Goal: Task Accomplishment & Management: Manage account settings

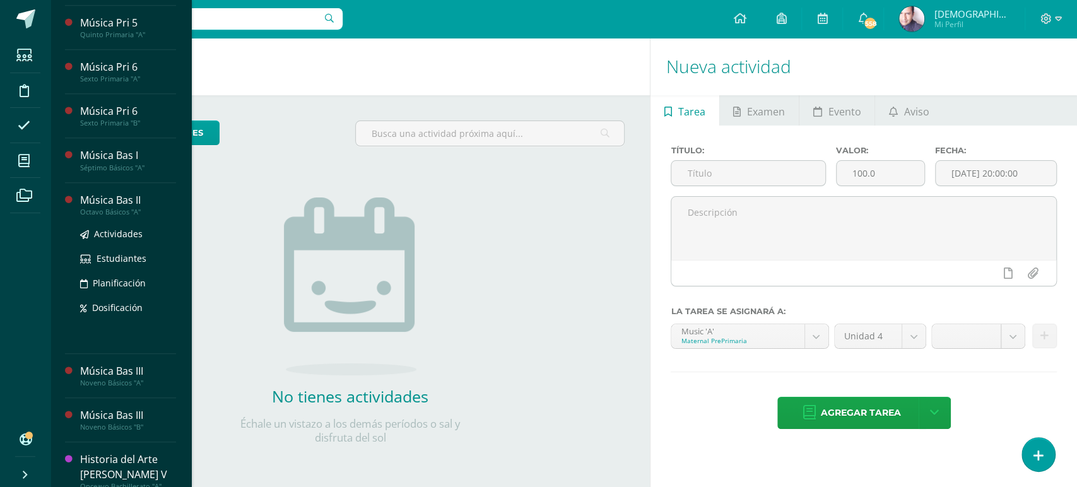
scroll to position [458, 0]
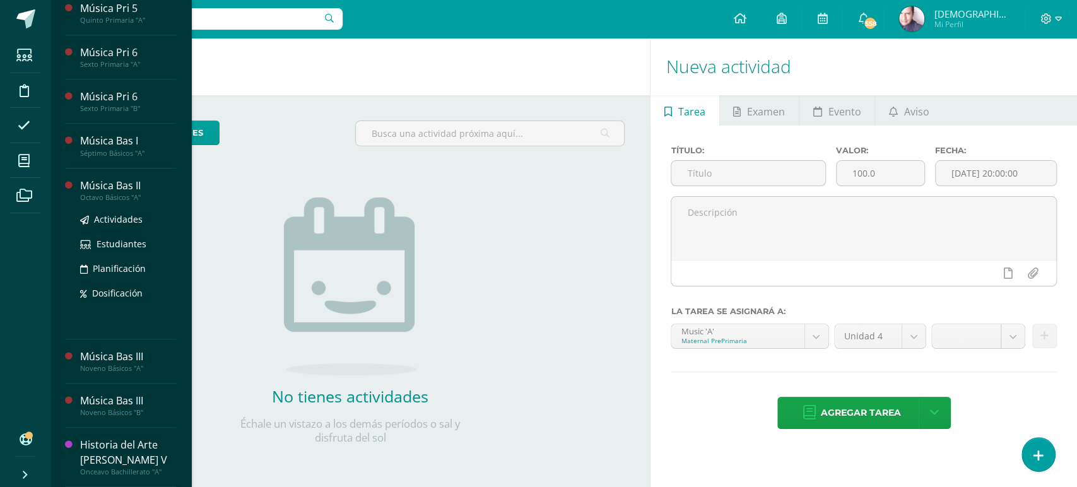
click at [106, 188] on div "Música Bas II" at bounding box center [128, 185] width 96 height 15
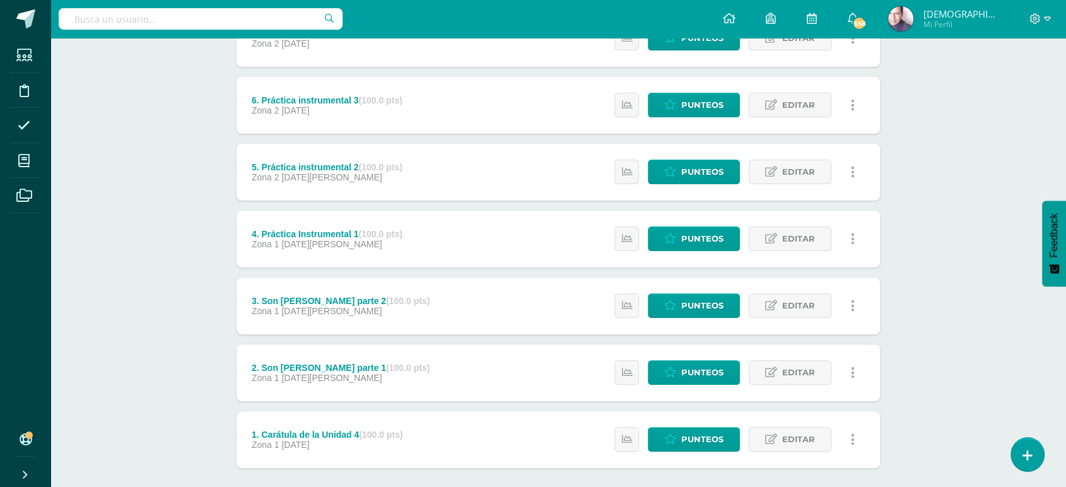
scroll to position [399, 0]
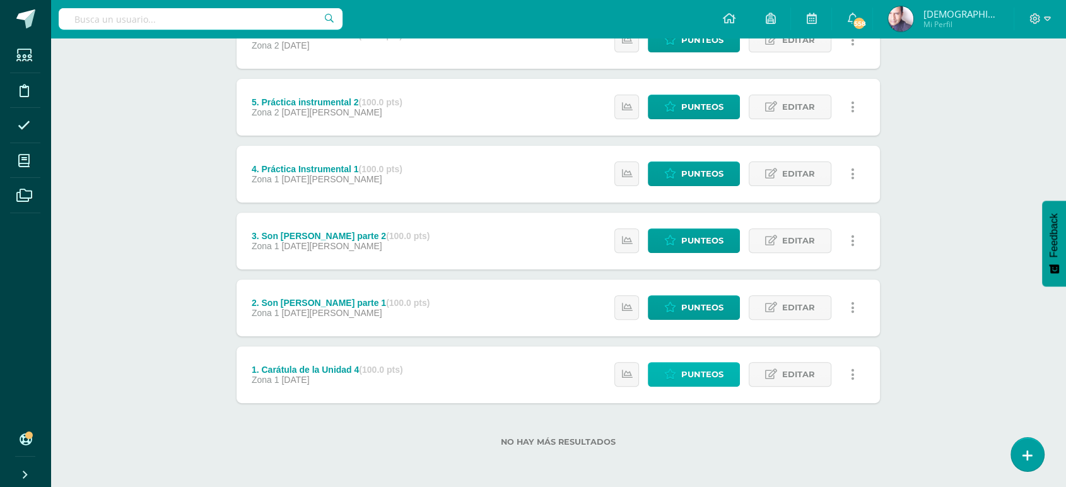
click at [703, 372] on span "Punteos" at bounding box center [702, 374] width 42 height 23
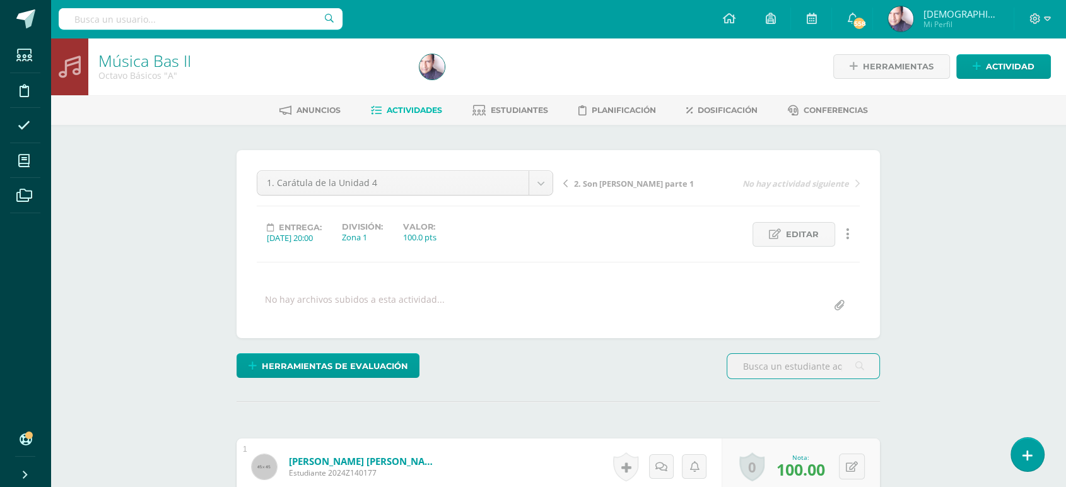
click at [617, 185] on span "2. Son [PERSON_NAME] parte 1" at bounding box center [634, 183] width 120 height 11
click at [600, 180] on span "3. Son [PERSON_NAME] parte 2" at bounding box center [634, 183] width 120 height 11
click at [621, 185] on span "4. Práctica Instrumental 1" at bounding box center [626, 183] width 105 height 11
click at [615, 184] on span "5. Práctica instrumental 2" at bounding box center [626, 183] width 105 height 11
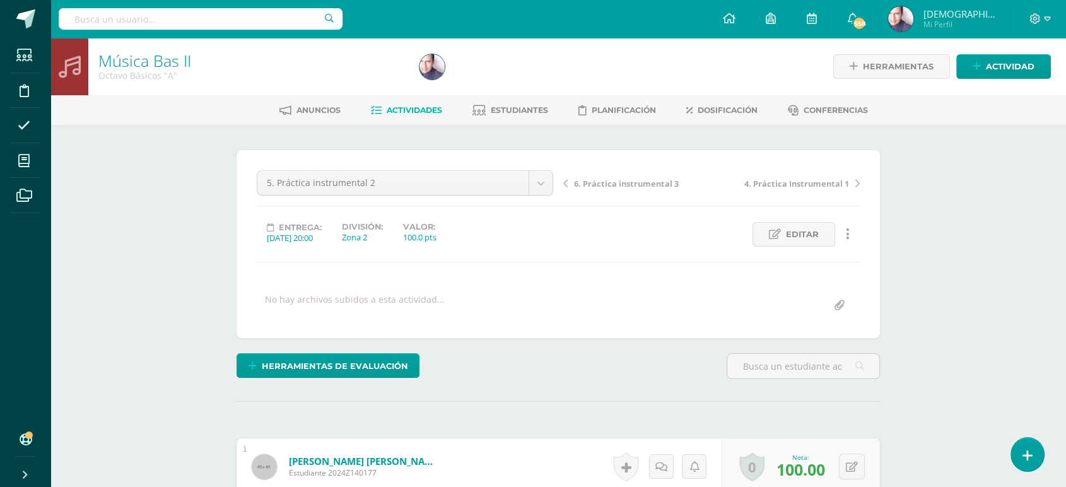
click at [617, 182] on span "6. Práctica instrumental 3" at bounding box center [626, 183] width 105 height 11
click at [616, 184] on span "7. Himno Nacional (Notas iniciales)" at bounding box center [641, 183] width 134 height 11
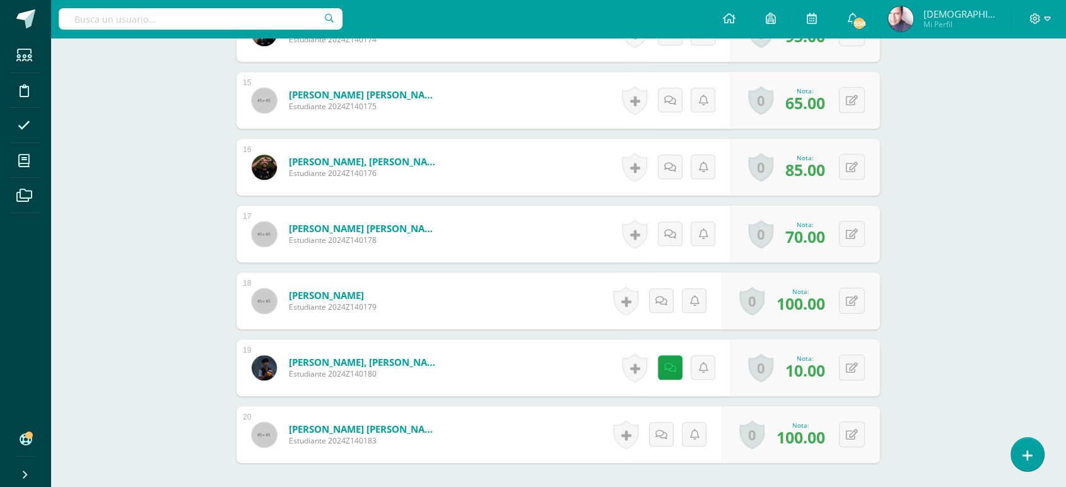
scroll to position [1333, 0]
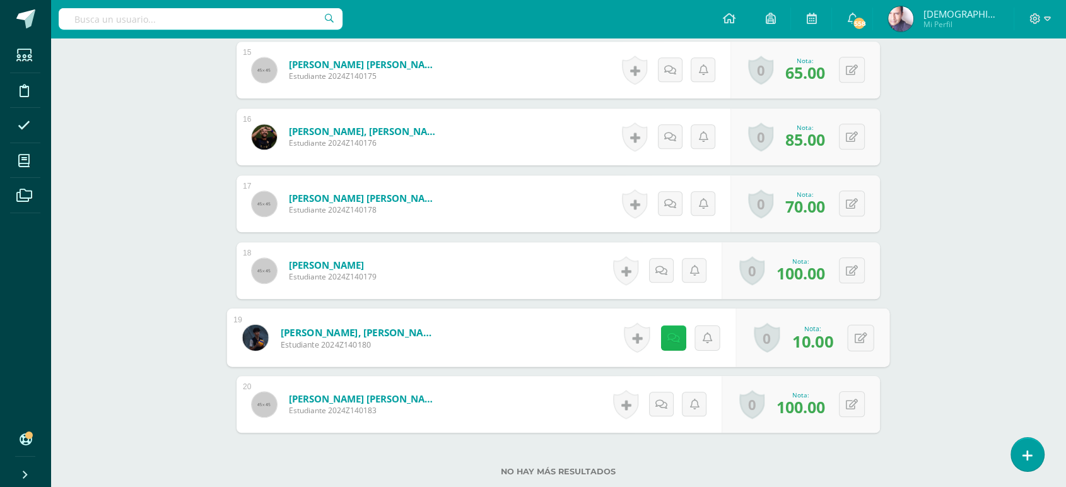
click at [669, 337] on icon at bounding box center [673, 337] width 13 height 11
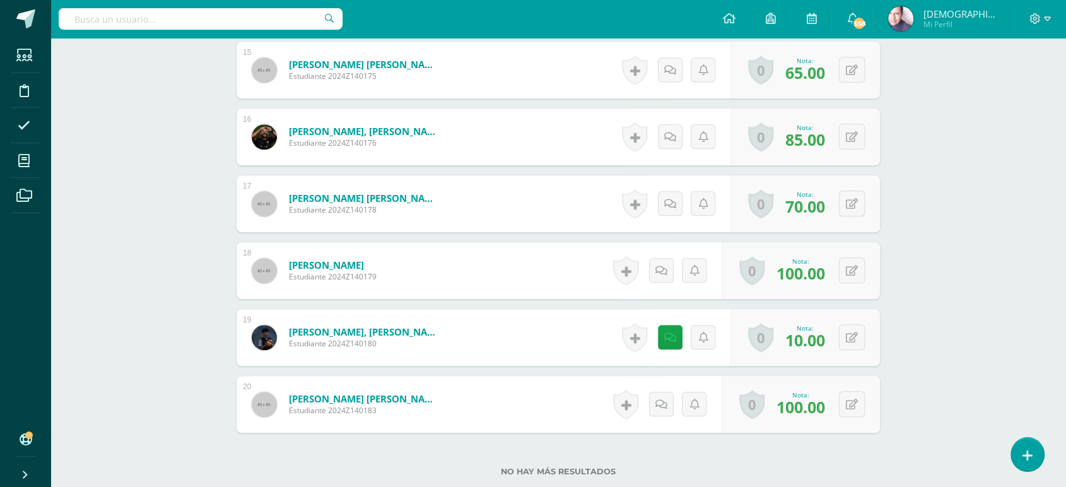
scroll to position [1424, 0]
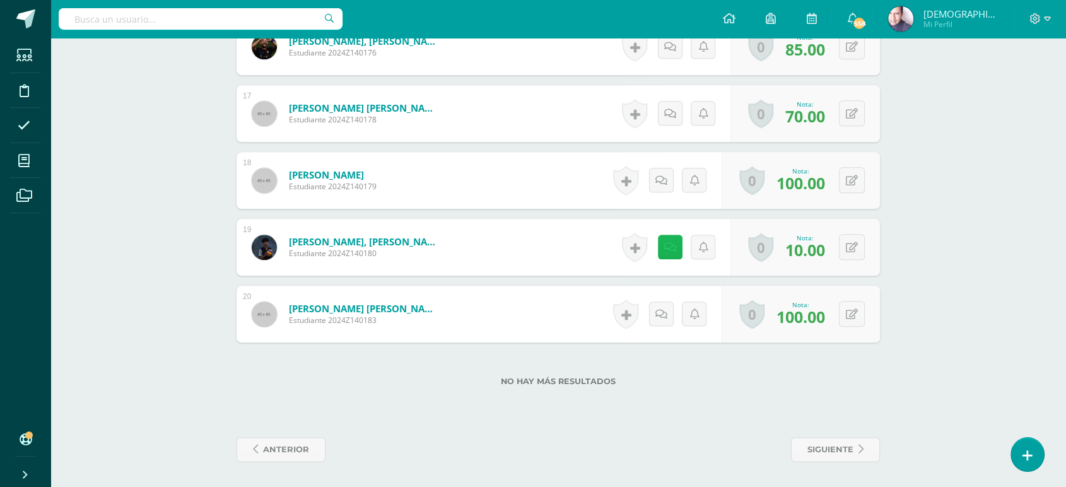
click at [669, 245] on icon at bounding box center [670, 247] width 12 height 11
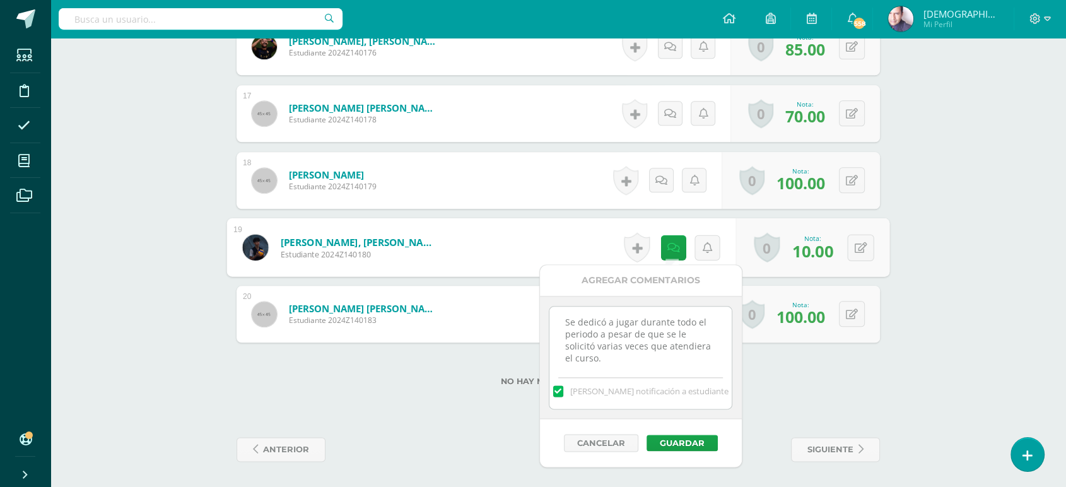
click at [563, 389] on label at bounding box center [558, 390] width 10 height 11
click at [0, 0] on input "[PERSON_NAME] notificación a estudiante" at bounding box center [0, 0] width 0 height 0
click at [679, 438] on button "Guardar" at bounding box center [681, 443] width 71 height 16
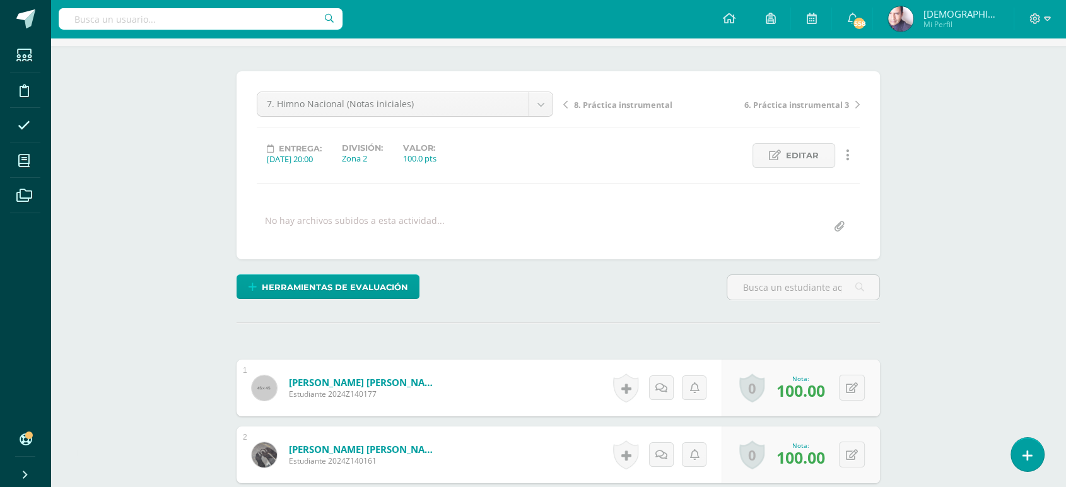
scroll to position [0, 0]
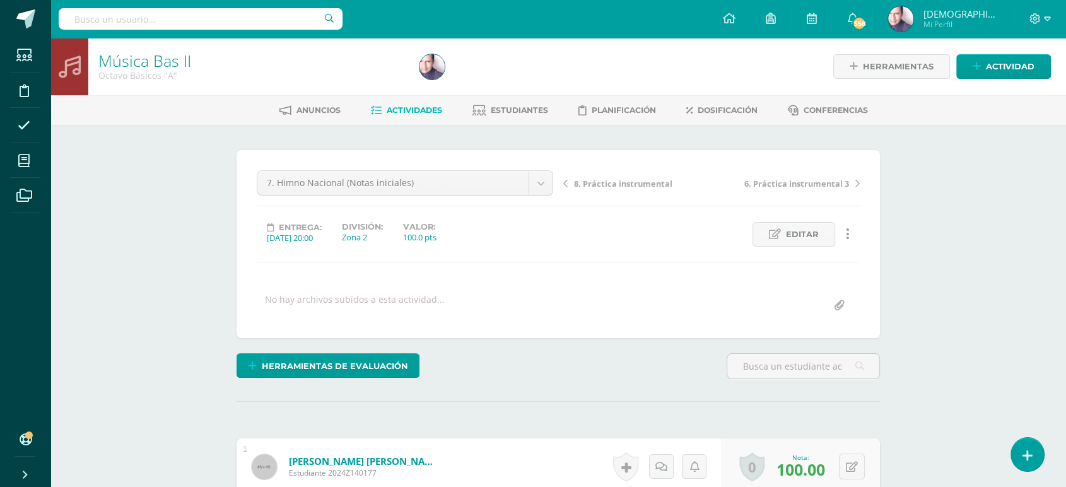
click at [605, 181] on span "8. Práctica instrumental" at bounding box center [623, 183] width 98 height 11
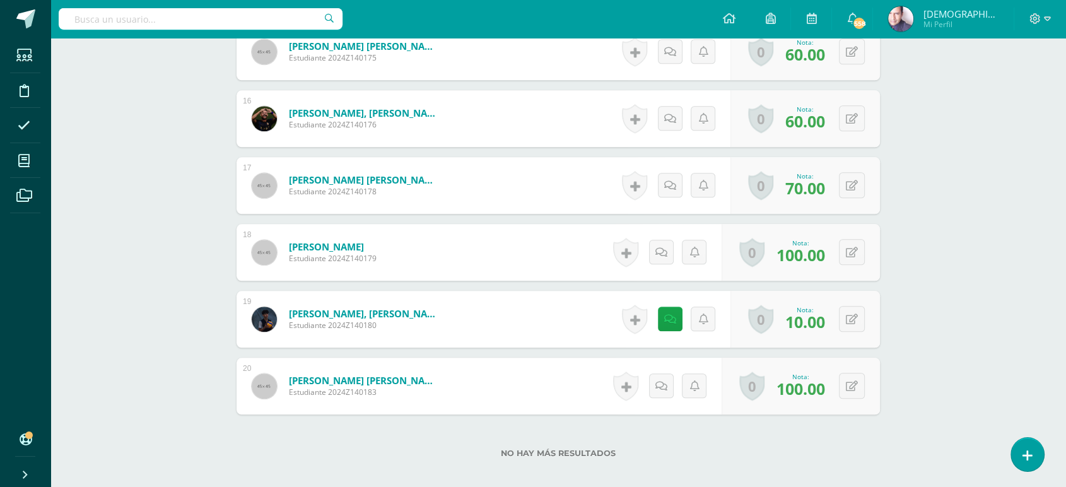
scroll to position [1353, 0]
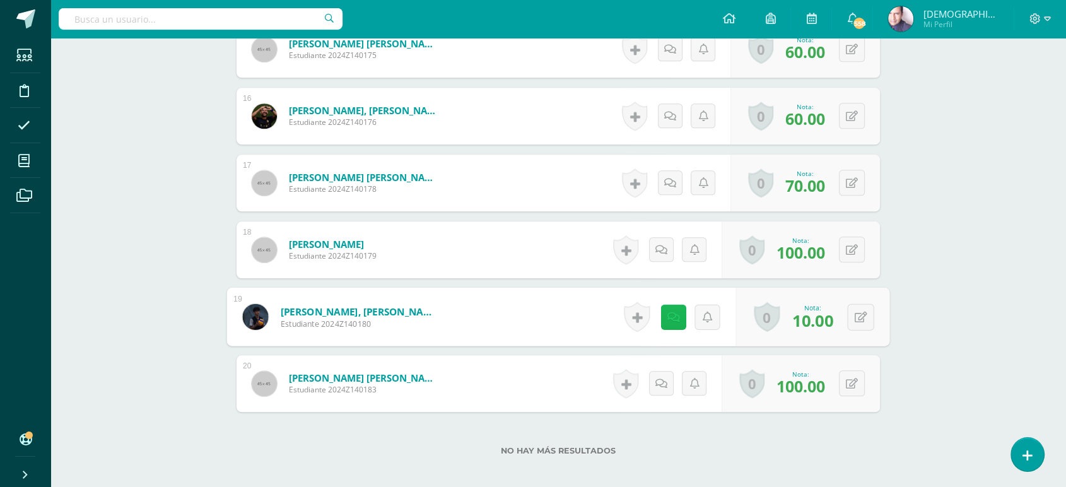
click at [669, 317] on icon at bounding box center [673, 316] width 13 height 11
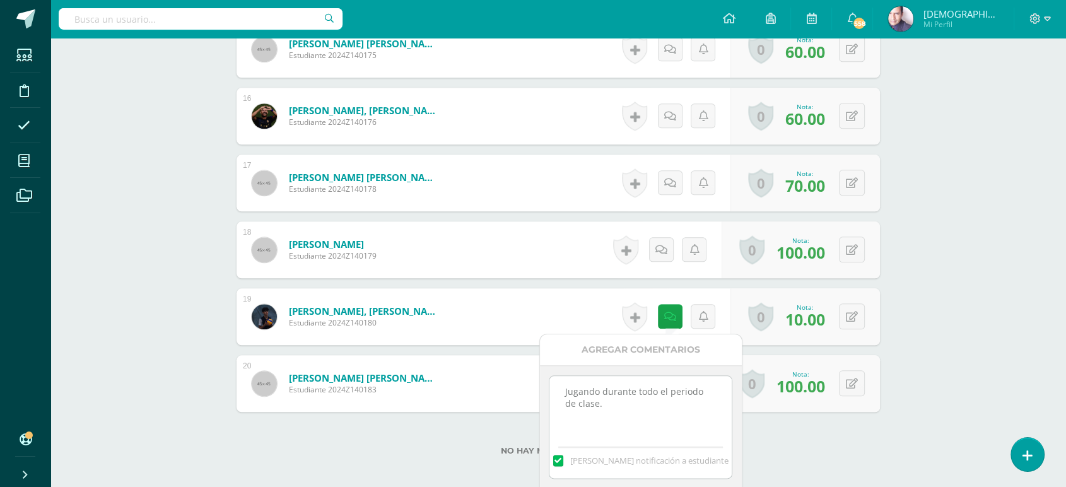
click at [563, 460] on label at bounding box center [558, 460] width 10 height 11
click at [0, 0] on input "[PERSON_NAME] notificación a estudiante" at bounding box center [0, 0] width 0 height 0
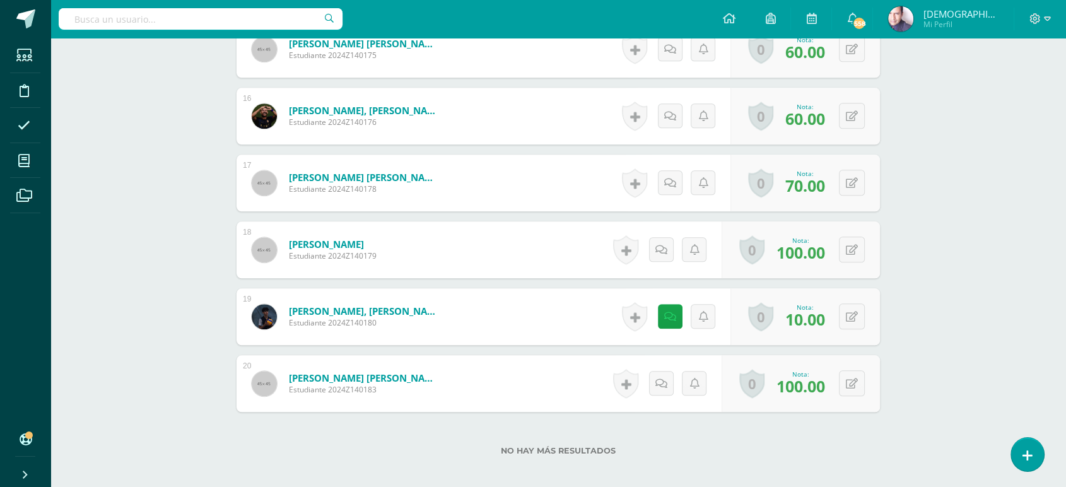
drag, startPoint x: 1065, startPoint y: 374, endPoint x: 1075, endPoint y: 395, distance: 23.4
click at [670, 312] on icon at bounding box center [670, 317] width 12 height 11
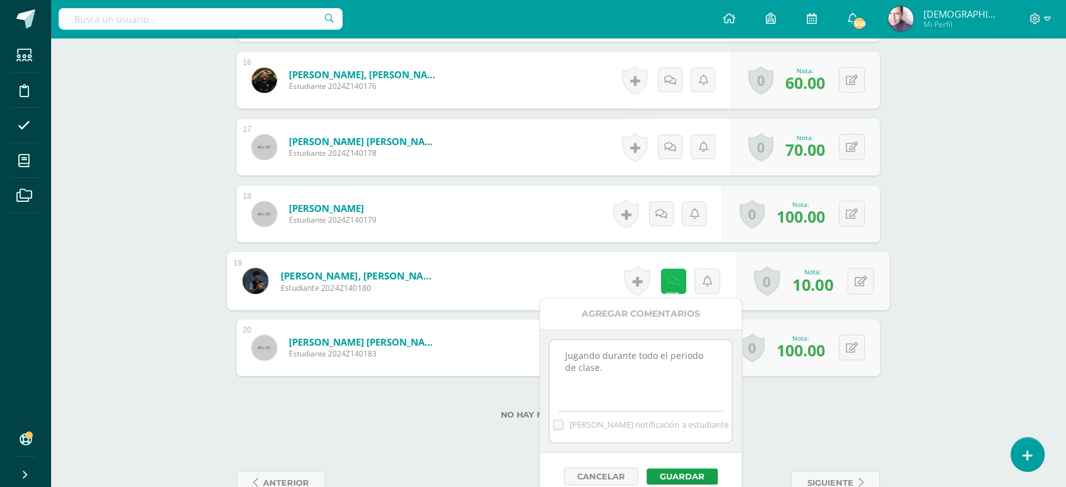
scroll to position [1424, 0]
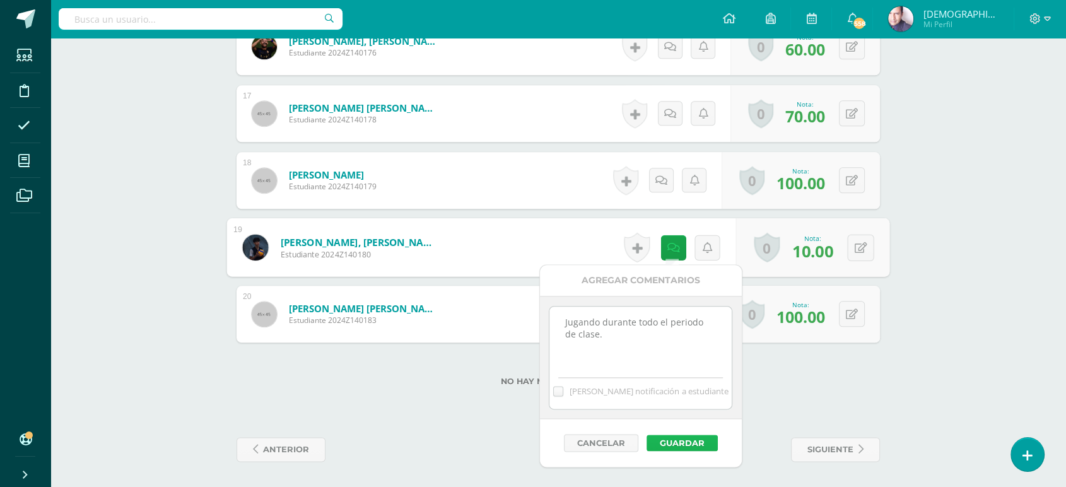
click at [683, 438] on button "Guardar" at bounding box center [681, 443] width 71 height 16
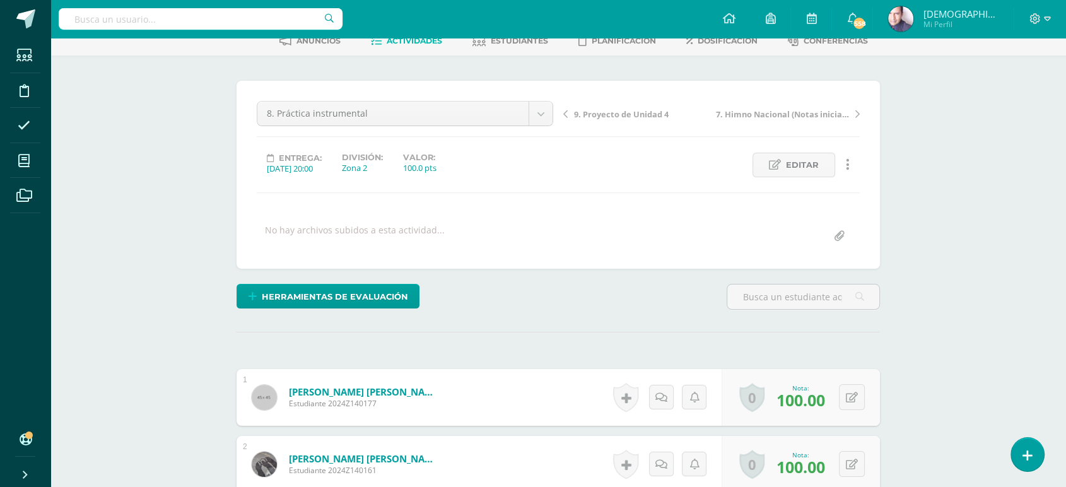
scroll to position [0, 0]
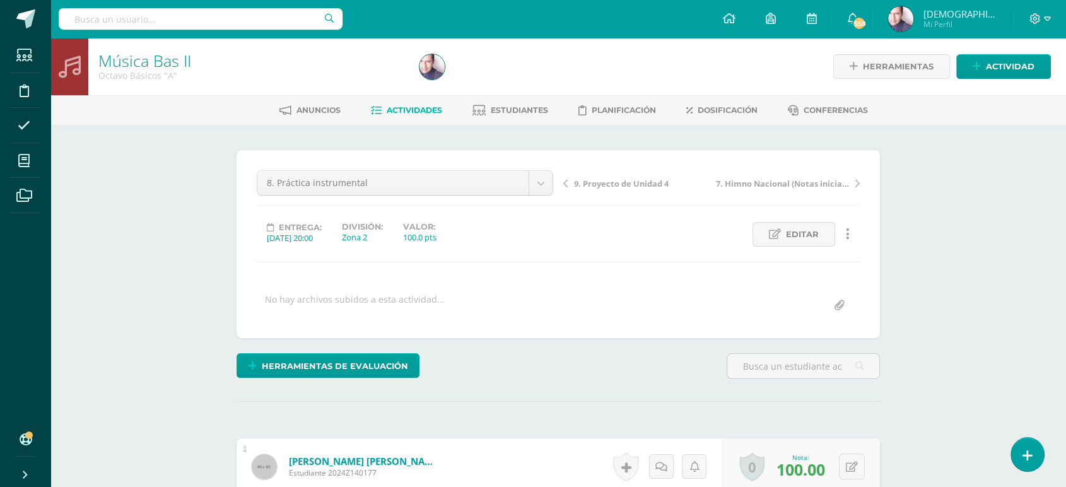
click at [409, 109] on span "Actividades" at bounding box center [414, 109] width 55 height 9
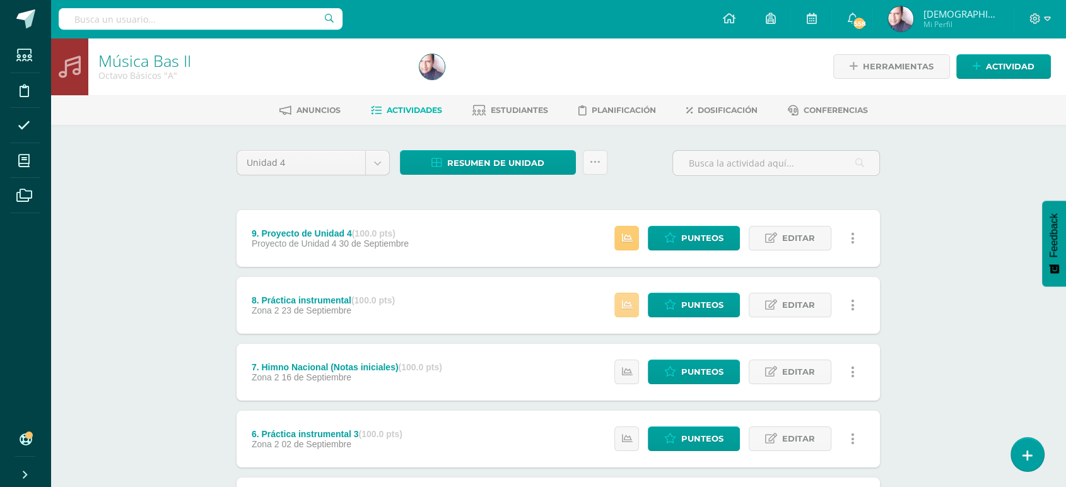
click at [628, 307] on icon at bounding box center [626, 305] width 11 height 11
click at [147, 218] on div "Música Bas II Octavo Básicos "A" Herramientas Detalle de asistencias Actividad …" at bounding box center [557, 462] width 1015 height 848
click at [491, 160] on span "Resumen de unidad" at bounding box center [495, 162] width 97 height 23
click at [489, 76] on link "Descargar como HTML" at bounding box center [488, 81] width 134 height 20
click at [694, 232] on span "Punteos" at bounding box center [702, 237] width 42 height 23
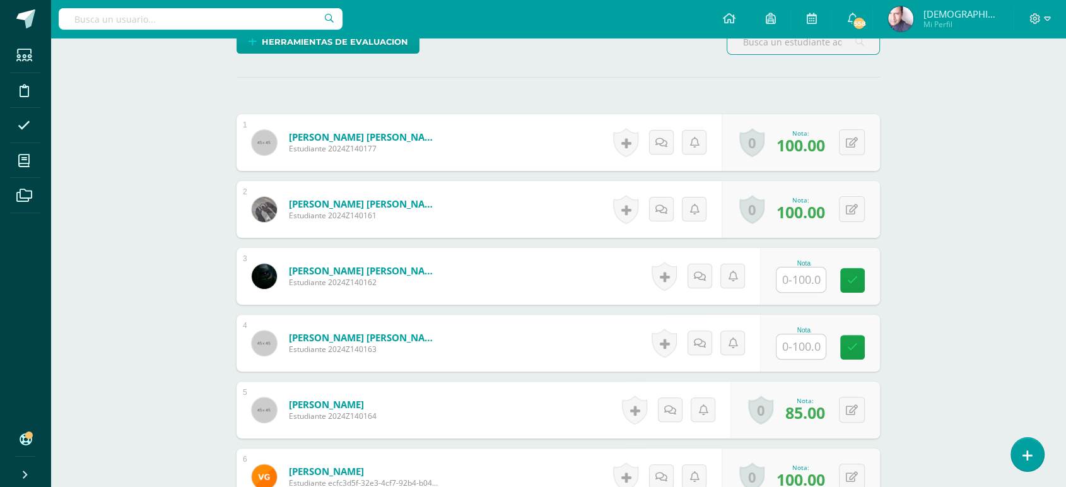
scroll to position [348, 0]
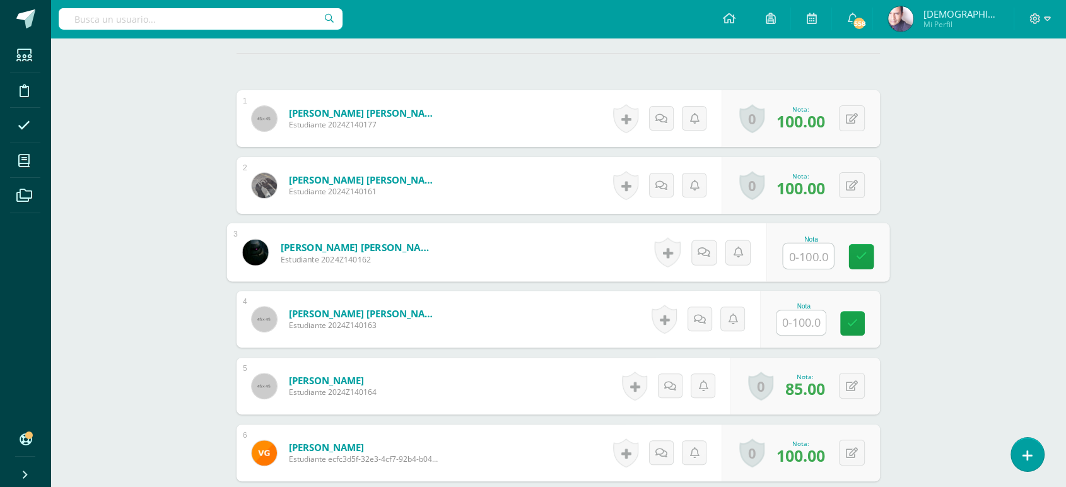
click at [796, 256] on input "text" at bounding box center [808, 255] width 50 height 25
type input "70"
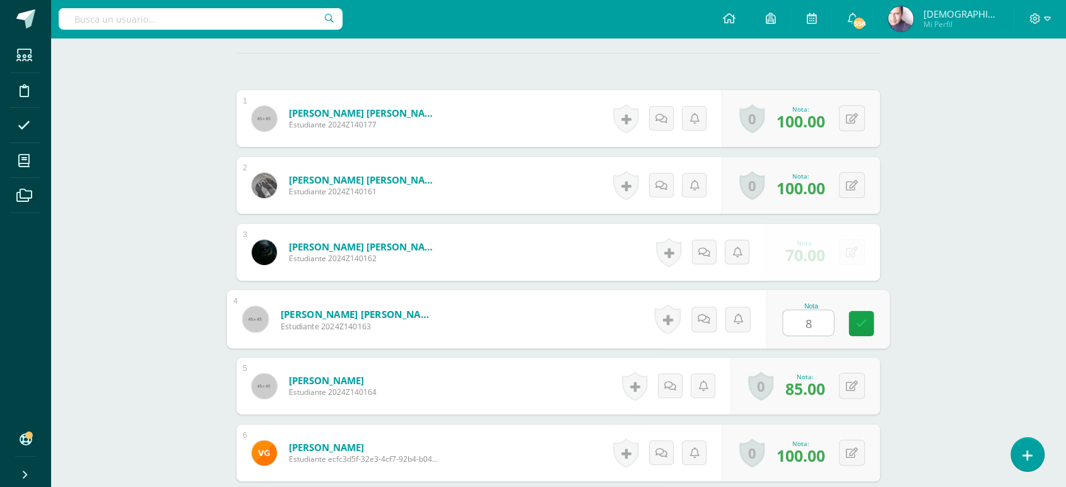
type input "83"
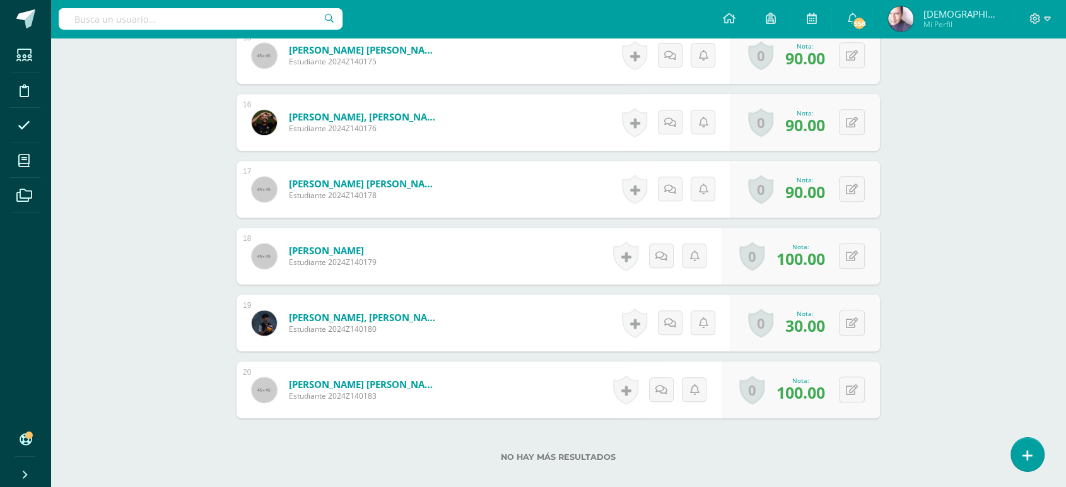
scroll to position [1349, 0]
click at [670, 319] on icon at bounding box center [670, 321] width 12 height 11
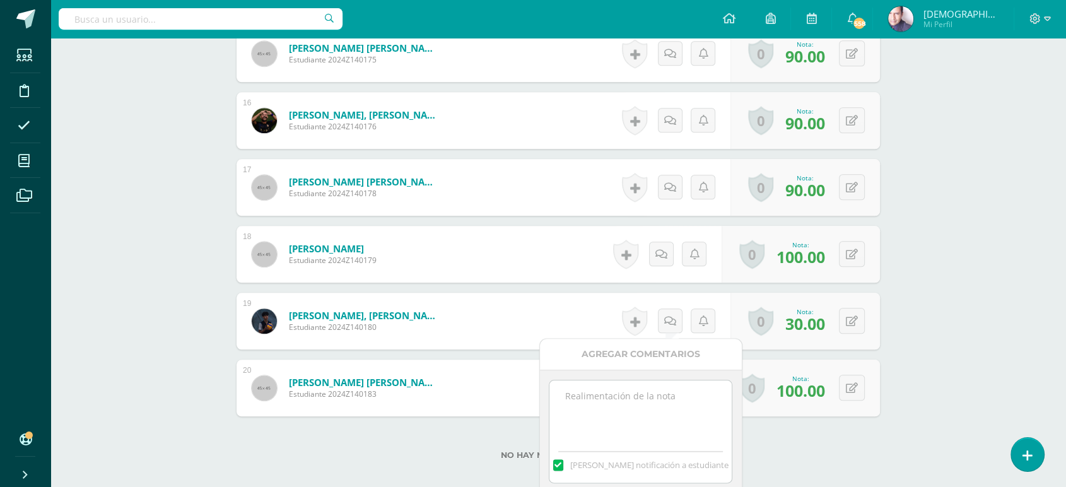
click at [563, 464] on label at bounding box center [558, 464] width 10 height 11
click at [0, 0] on input "Mandar notificación a estudiante" at bounding box center [0, 0] width 0 height 0
click at [594, 395] on textarea at bounding box center [640, 411] width 182 height 63
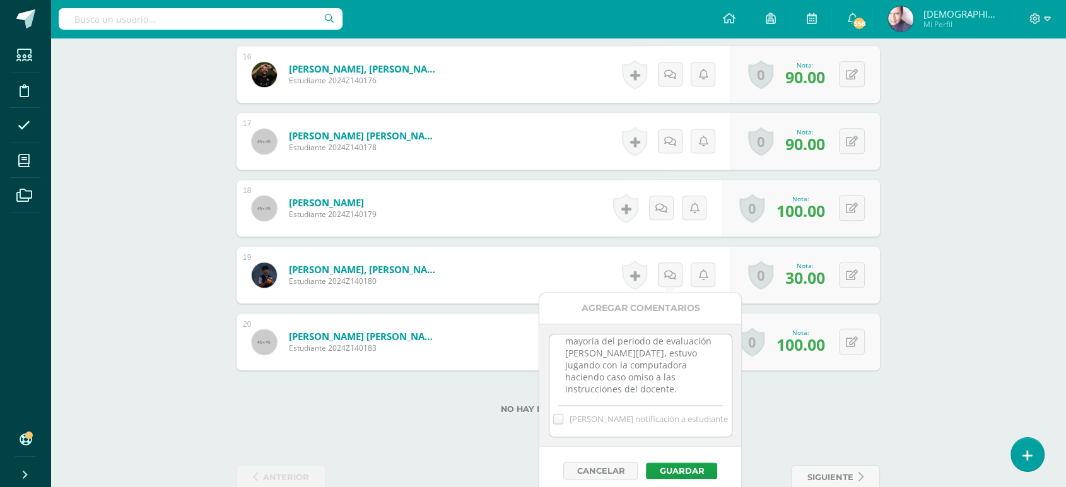
scroll to position [1419, 0]
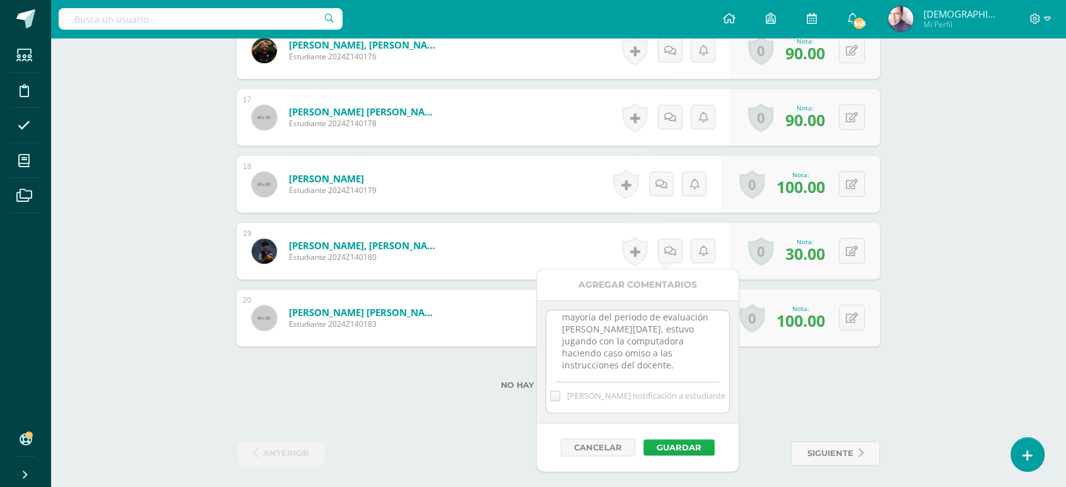
type textarea "A pesar de que se le solicitó guardar su computadora, la mayoría del periodo de…"
click at [686, 443] on button "Guardar" at bounding box center [678, 447] width 71 height 16
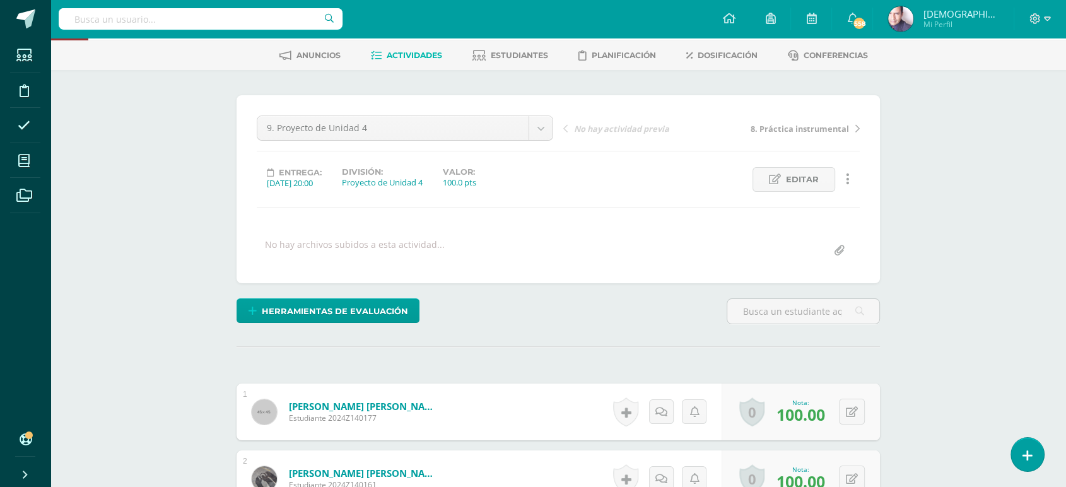
scroll to position [0, 0]
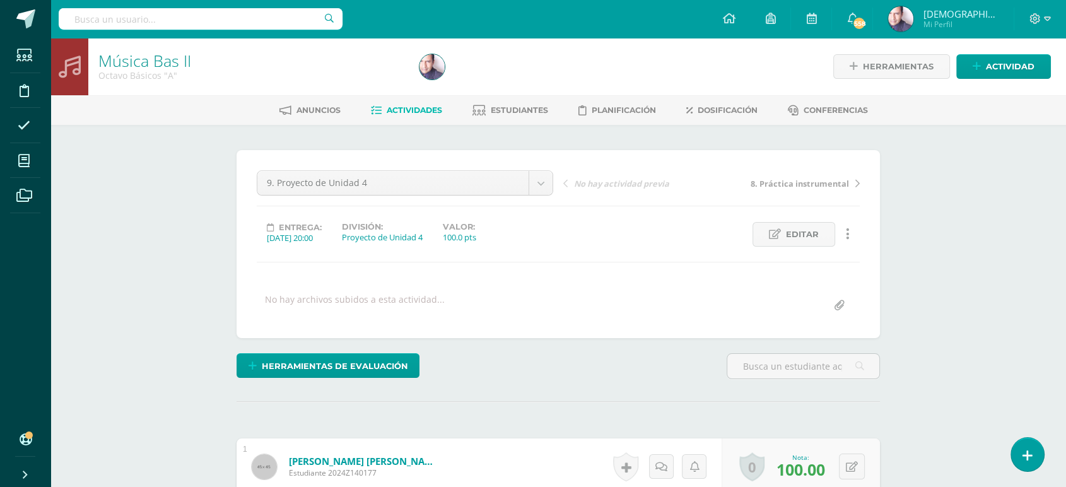
click at [409, 110] on span "Actividades" at bounding box center [414, 109] width 55 height 9
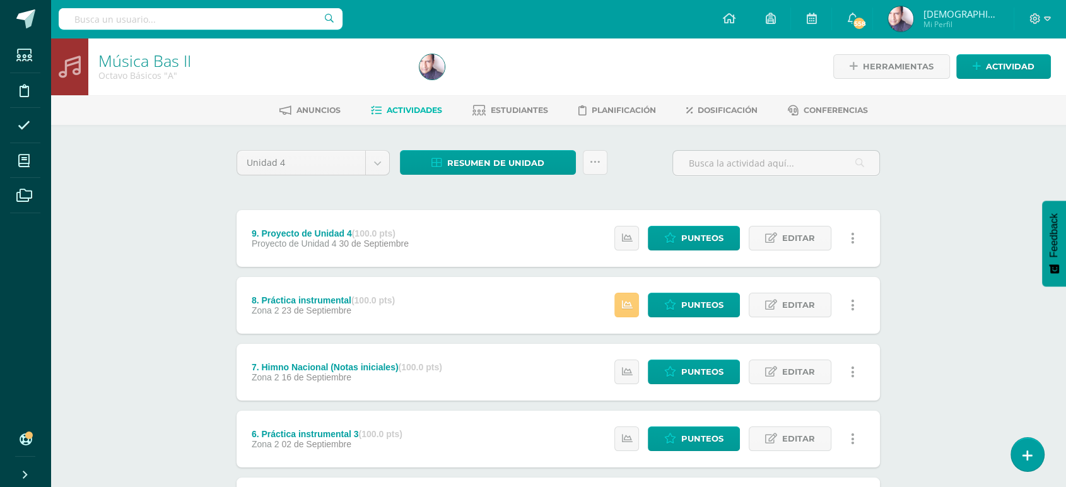
click at [148, 144] on div "Música Bas II Octavo Básicos "A" Herramientas Detalle de asistencias Actividad …" at bounding box center [557, 462] width 1015 height 848
click at [378, 161] on body "Estudiantes Disciplina Asistencia Mis cursos Archivos Soporte Ayuda Reportar un…" at bounding box center [533, 442] width 1066 height 885
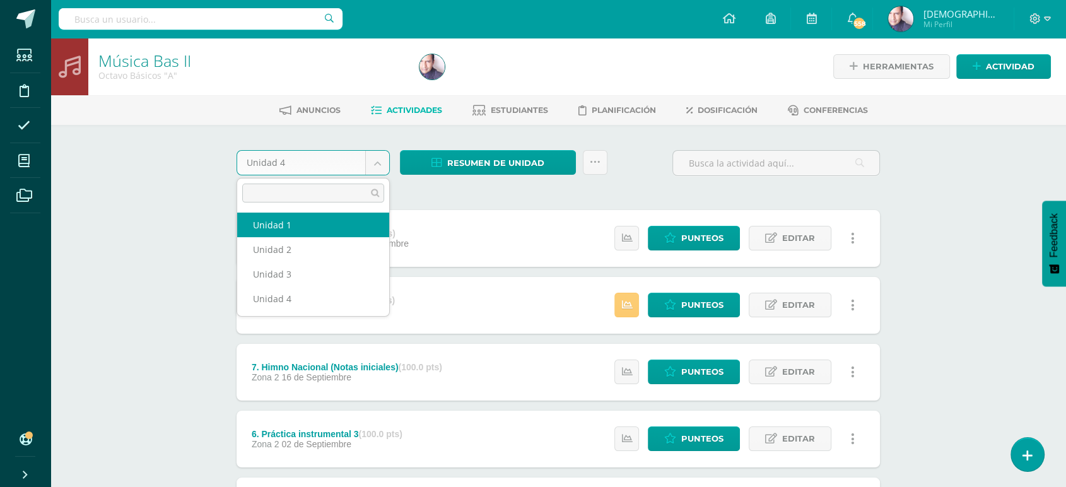
select select "Unidad 1"
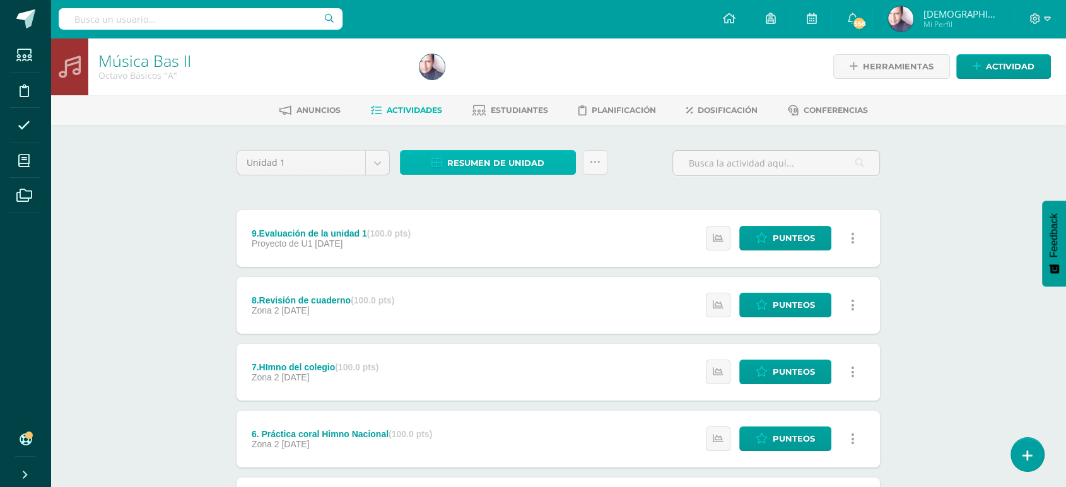
click at [499, 159] on span "Resumen de unidad" at bounding box center [495, 162] width 97 height 23
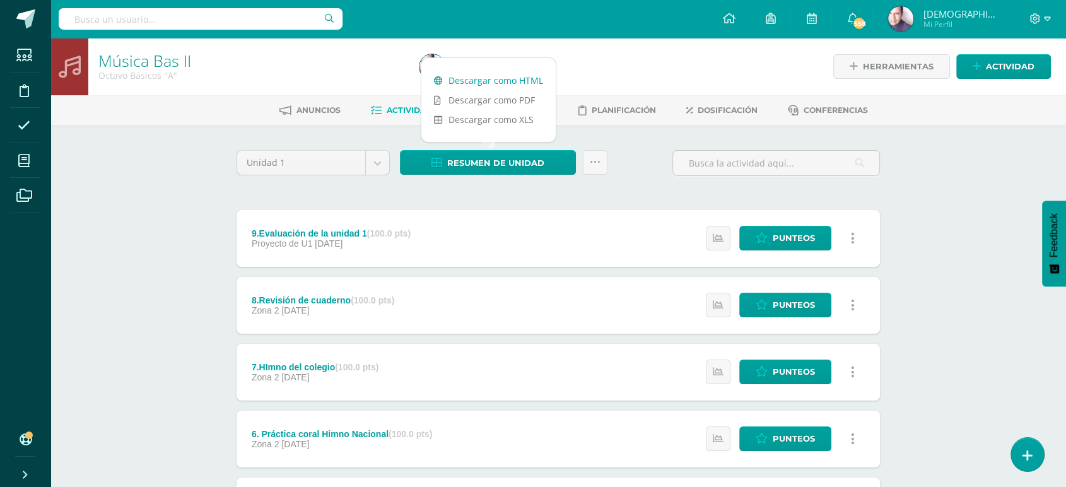
click at [481, 78] on link "Descargar como HTML" at bounding box center [488, 81] width 134 height 20
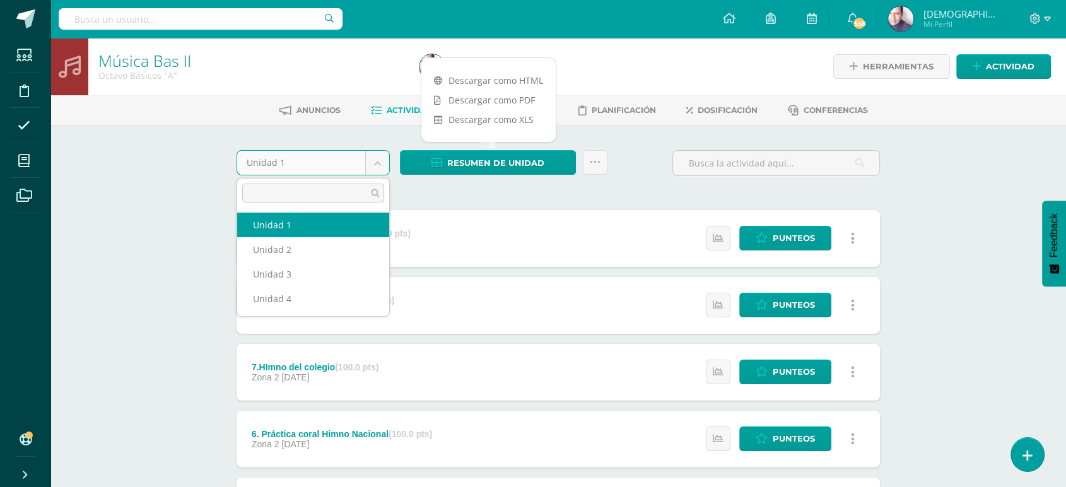
click at [378, 160] on body "Estudiantes Disciplina Asistencia Mis cursos Archivos Soporte Ayuda Reportar un…" at bounding box center [533, 442] width 1066 height 885
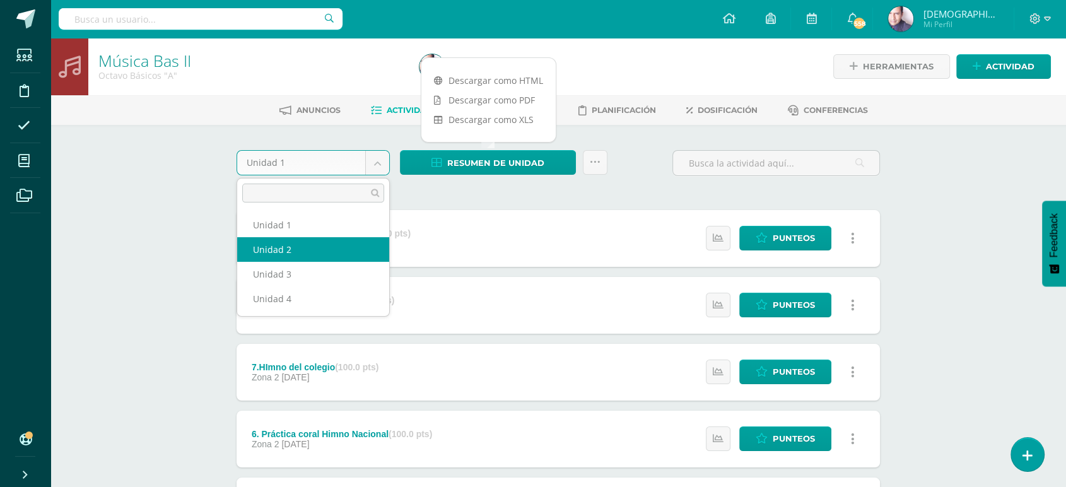
select select "Unidad 2"
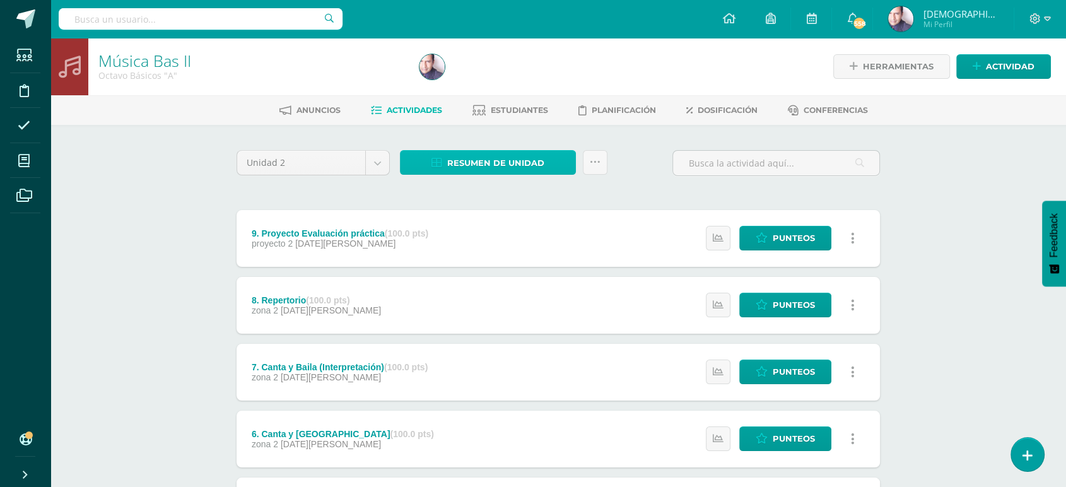
click at [484, 162] on span "Resumen de unidad" at bounding box center [495, 162] width 97 height 23
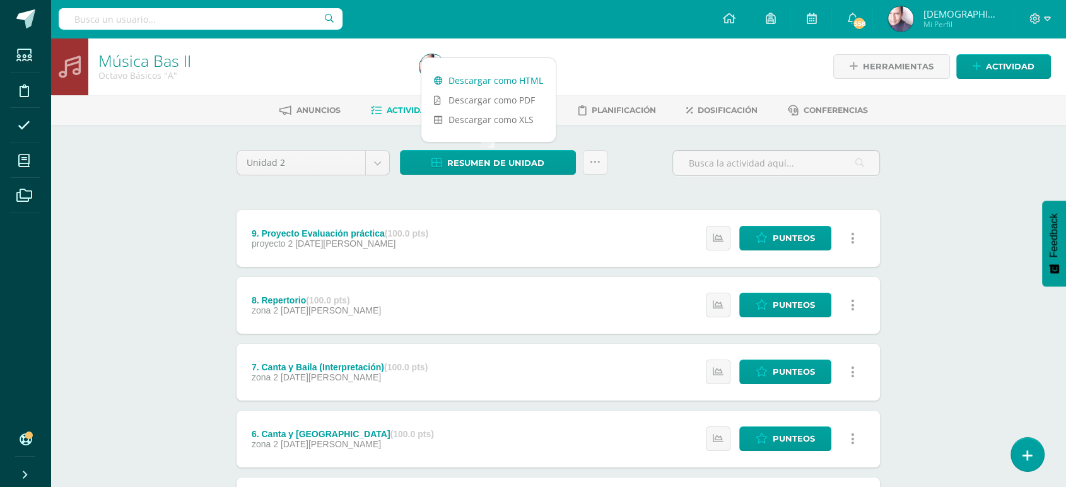
click at [477, 76] on link "Descargar como HTML" at bounding box center [488, 81] width 134 height 20
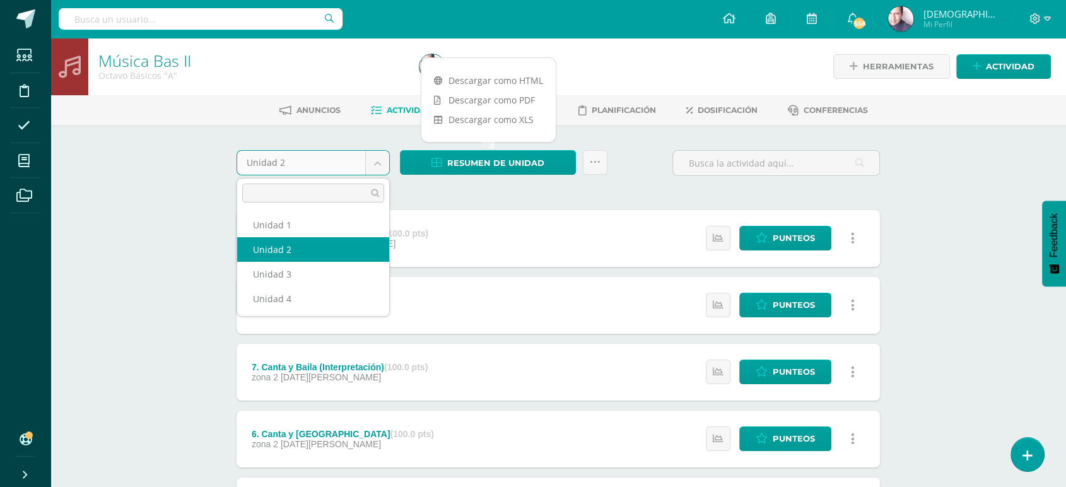
click at [379, 160] on body "Estudiantes Disciplina Asistencia Mis cursos Archivos Soporte Ayuda Reportar un…" at bounding box center [533, 442] width 1066 height 885
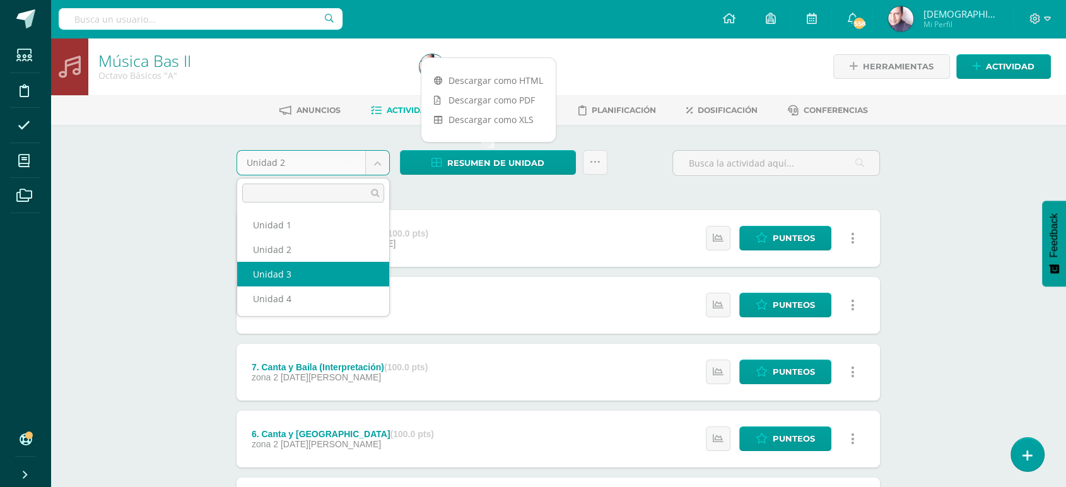
select select "Unidad 3"
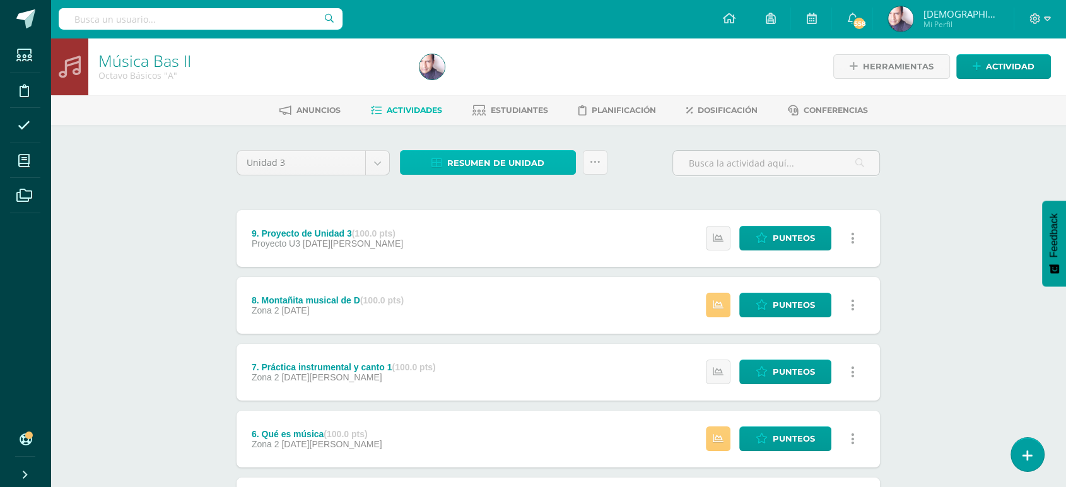
click at [501, 161] on span "Resumen de unidad" at bounding box center [495, 162] width 97 height 23
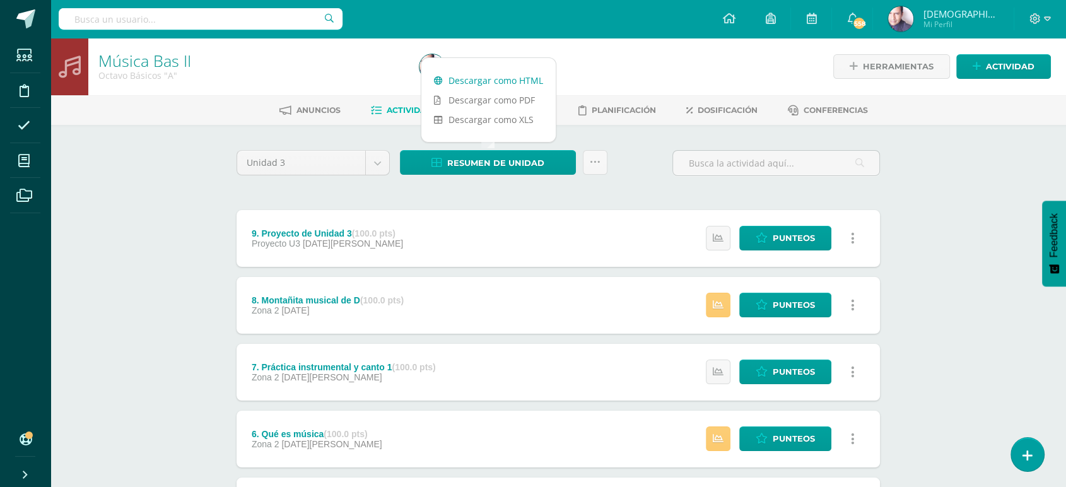
click at [505, 79] on link "Descargar como HTML" at bounding box center [488, 81] width 134 height 20
click at [119, 210] on div "Música Bas II Octavo Básicos "A" Herramientas Detalle de asistencias Actividad …" at bounding box center [557, 462] width 1015 height 848
click at [373, 160] on body "Estudiantes Disciplina Asistencia Mis cursos Archivos Soporte Ayuda Reportar un…" at bounding box center [533, 442] width 1066 height 885
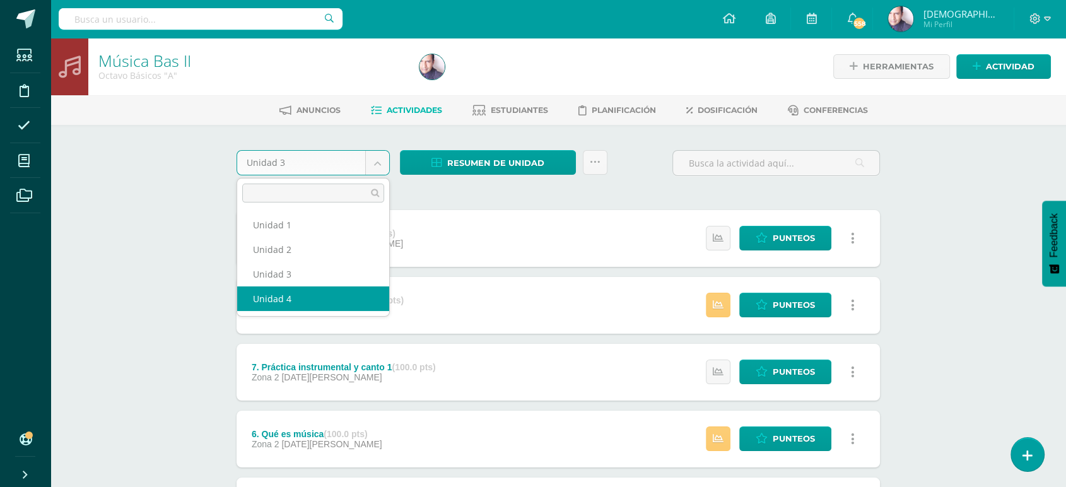
select select "Unidad 4"
